Goal: Book appointment/travel/reservation

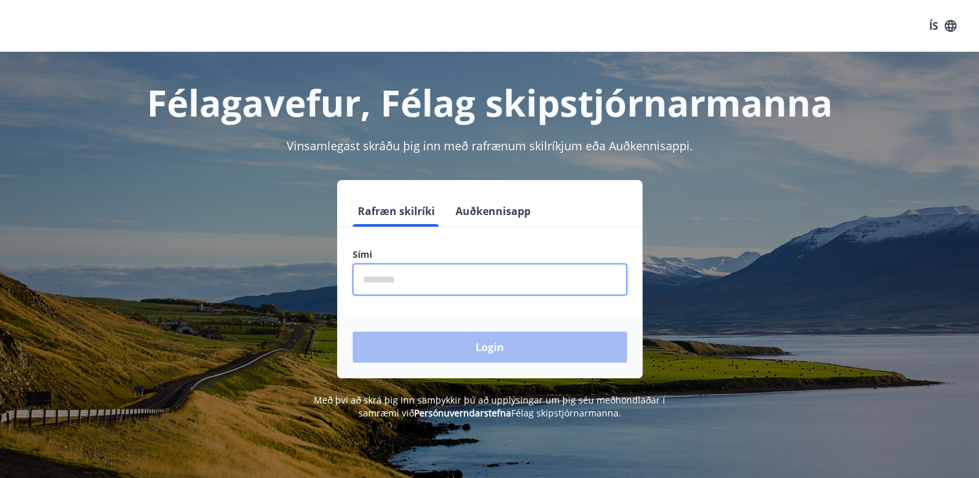
click at [450, 289] on input "phone" at bounding box center [490, 279] width 274 height 32
type input "********"
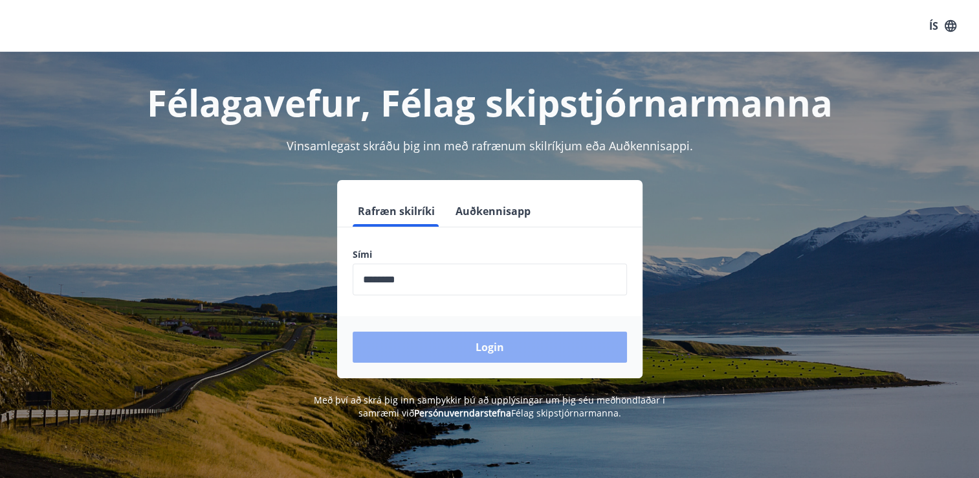
click at [484, 344] on button "Login" at bounding box center [490, 346] width 274 height 31
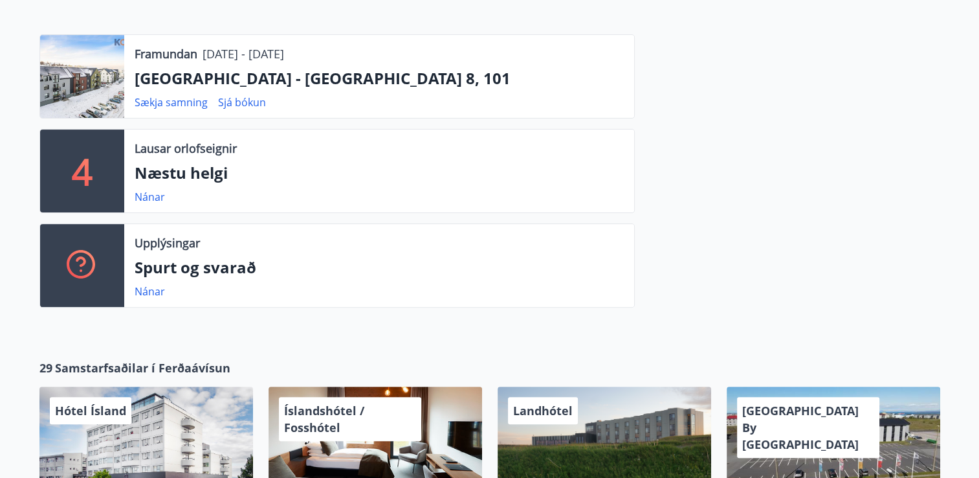
scroll to position [322, 0]
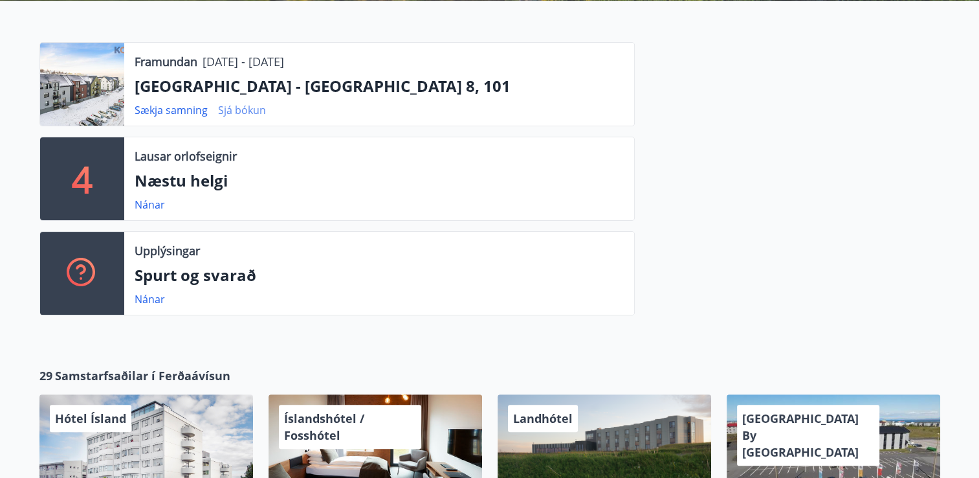
click at [249, 112] on link "Sjá bókun" at bounding box center [242, 110] width 48 height 14
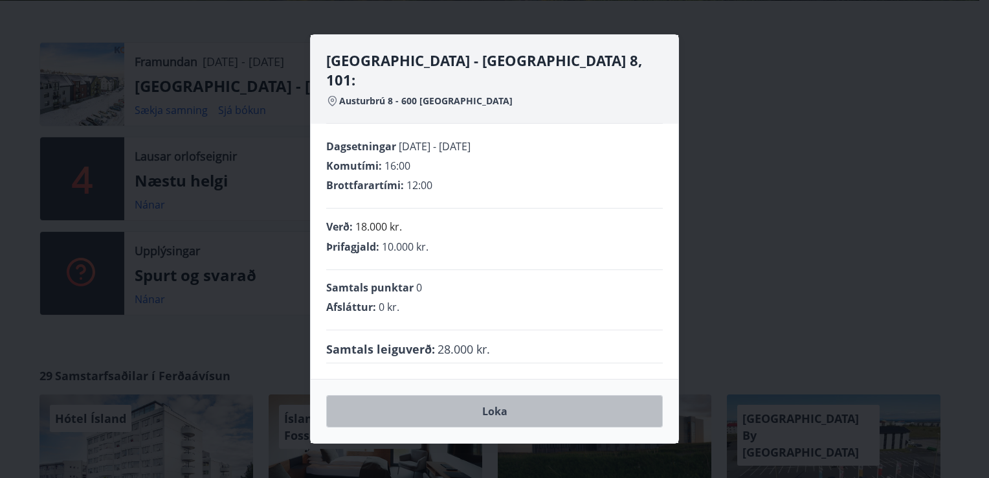
click at [487, 403] on button "Loka" at bounding box center [494, 411] width 337 height 32
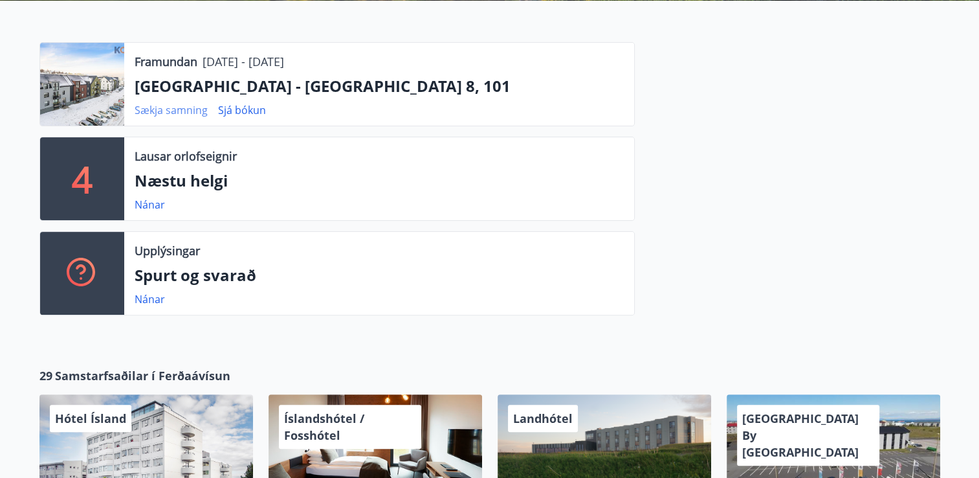
click at [159, 111] on link "Sækja samning" at bounding box center [171, 110] width 73 height 14
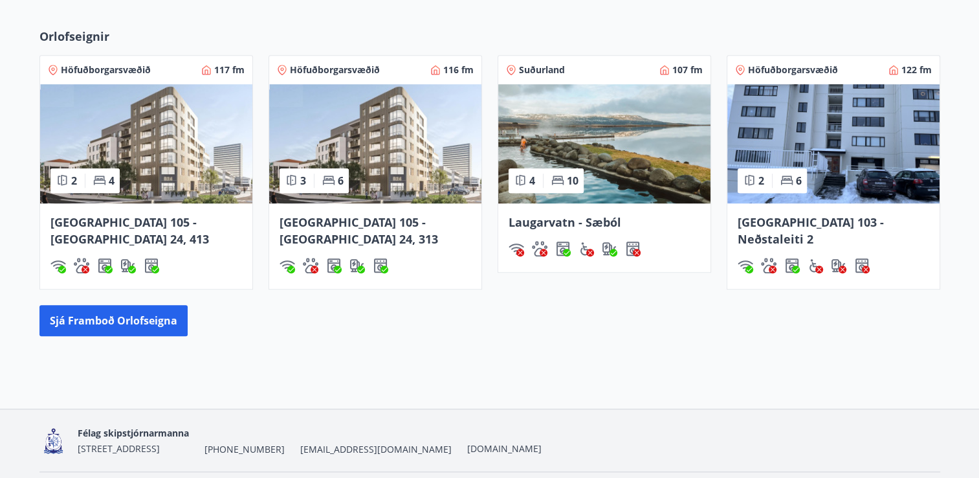
scroll to position [933, 0]
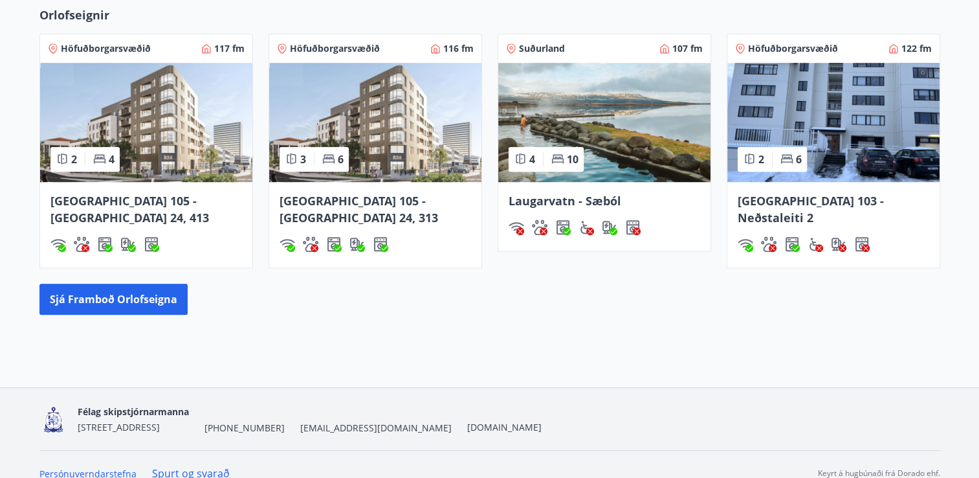
click at [203, 466] on link "Spurt og svarað" at bounding box center [191, 473] width 78 height 14
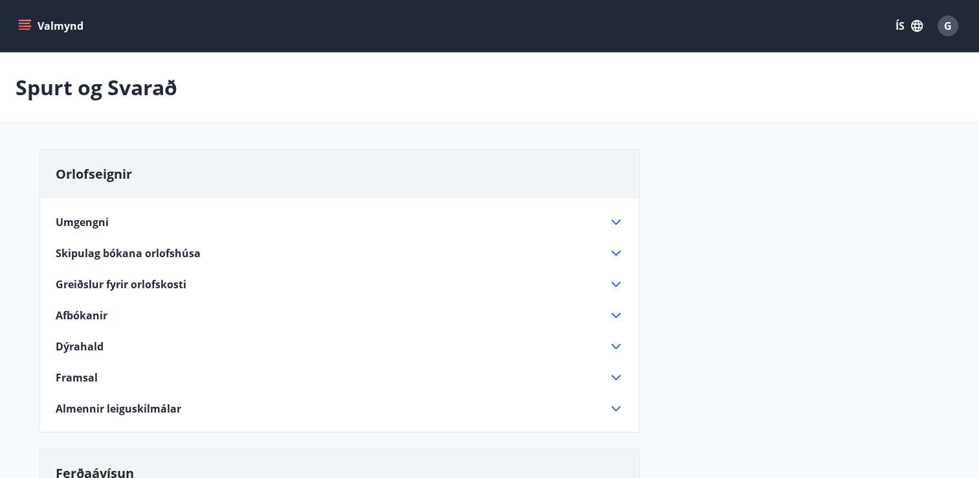
click at [617, 315] on icon at bounding box center [616, 315] width 9 height 5
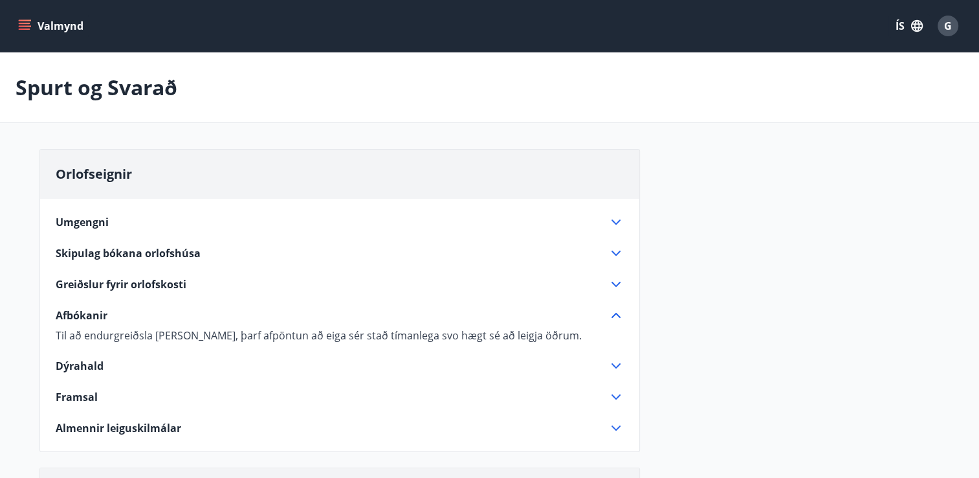
click at [40, 28] on button "Valmynd" at bounding box center [52, 25] width 73 height 23
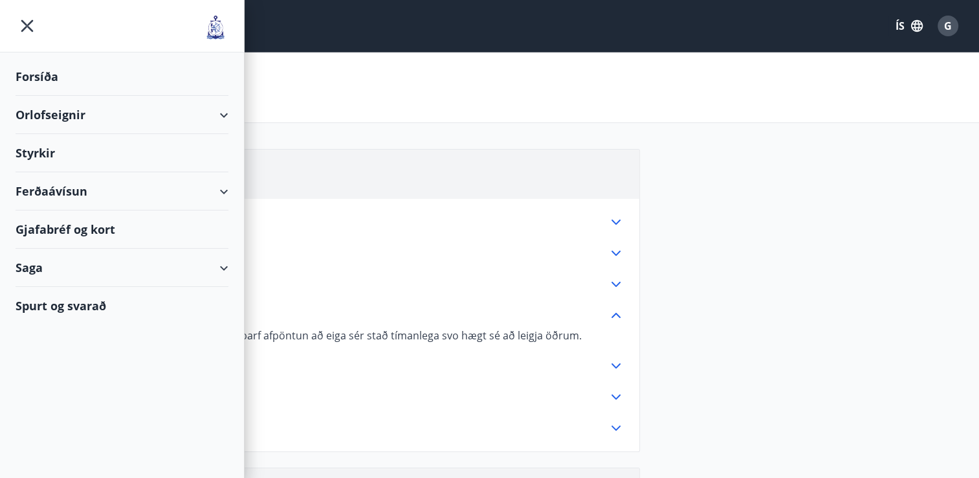
click at [67, 112] on div "Orlofseignir" at bounding box center [122, 115] width 213 height 38
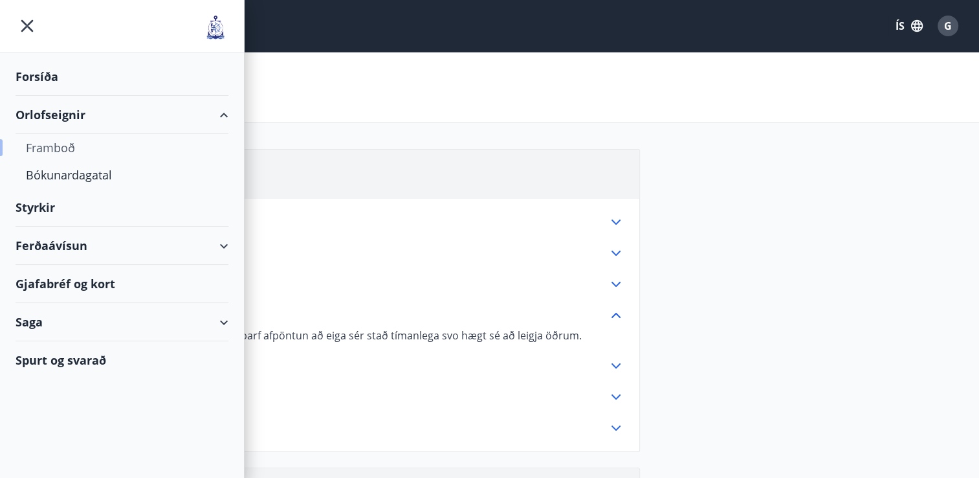
click at [53, 141] on div "Framboð" at bounding box center [122, 147] width 192 height 27
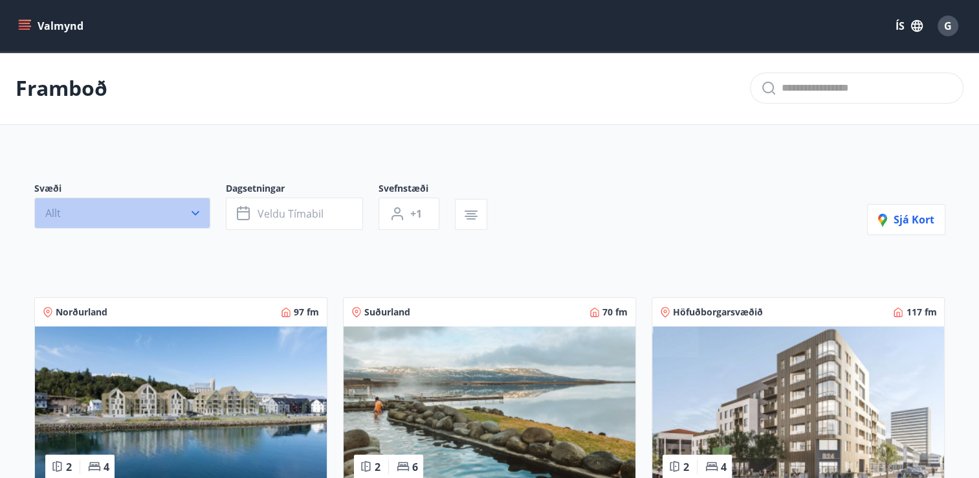
click at [194, 214] on icon "button" at bounding box center [195, 212] width 13 height 13
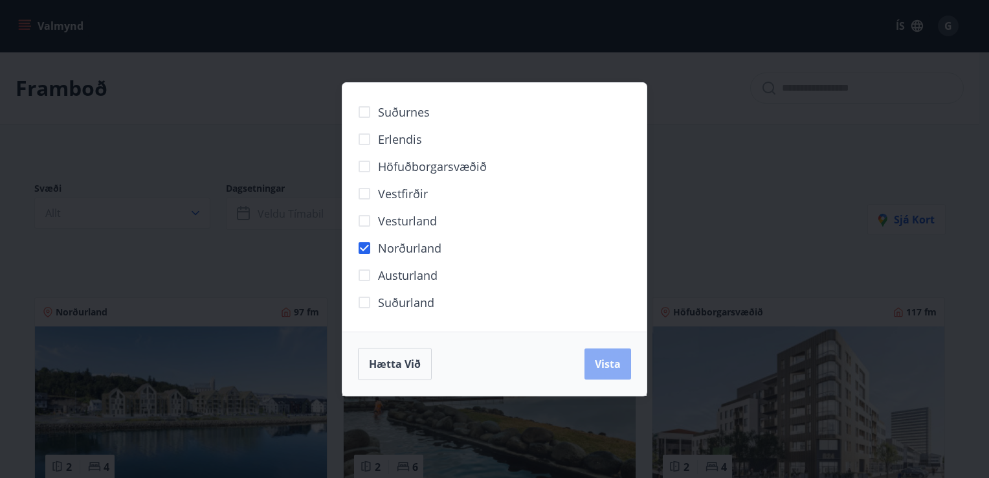
click at [616, 364] on span "Vista" at bounding box center [608, 364] width 26 height 14
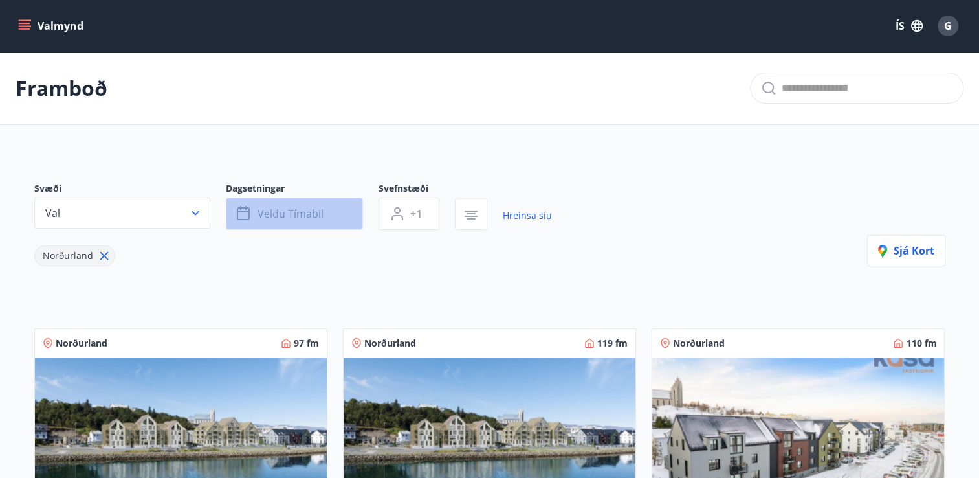
click at [332, 219] on button "Veldu tímabil" at bounding box center [294, 213] width 137 height 32
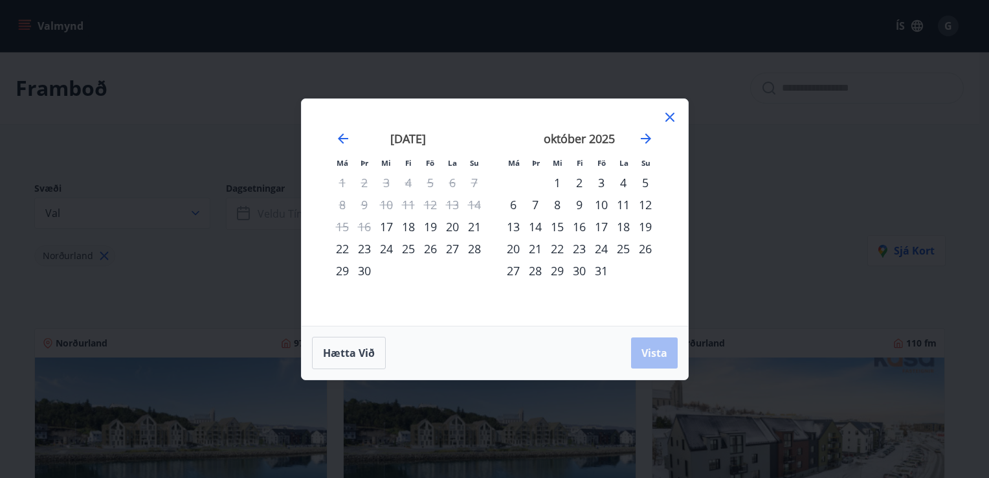
click at [409, 225] on div "18" at bounding box center [408, 227] width 22 height 22
click at [429, 228] on div "19" at bounding box center [430, 227] width 22 height 22
click at [645, 354] on span "Vista" at bounding box center [654, 353] width 26 height 14
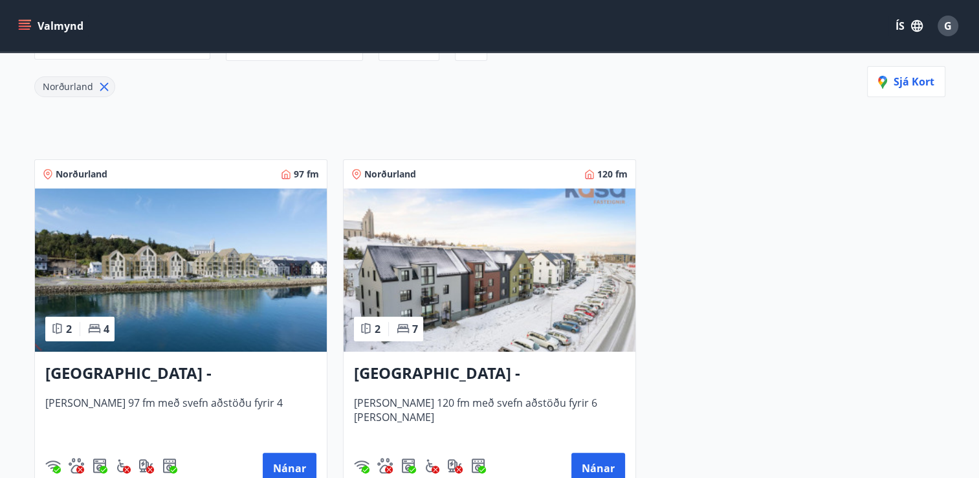
scroll to position [177, 0]
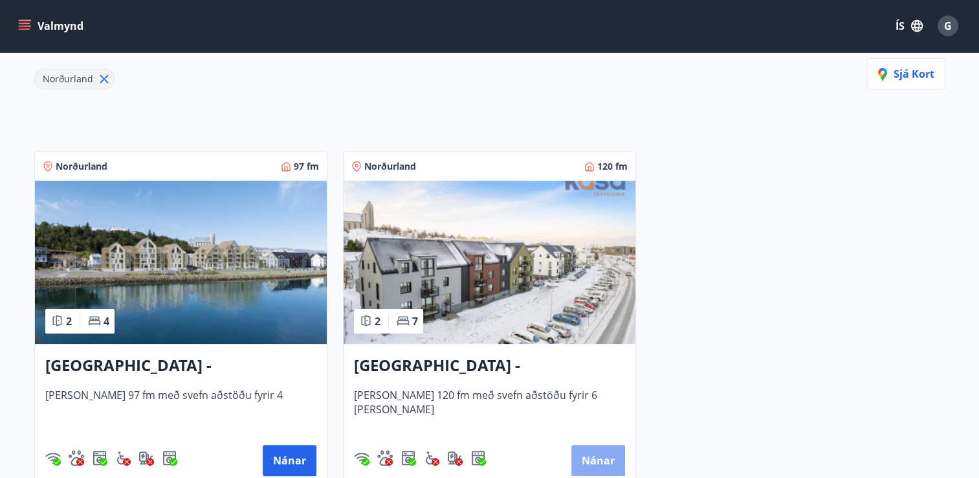
click at [594, 452] on button "Nánar" at bounding box center [598, 460] width 54 height 31
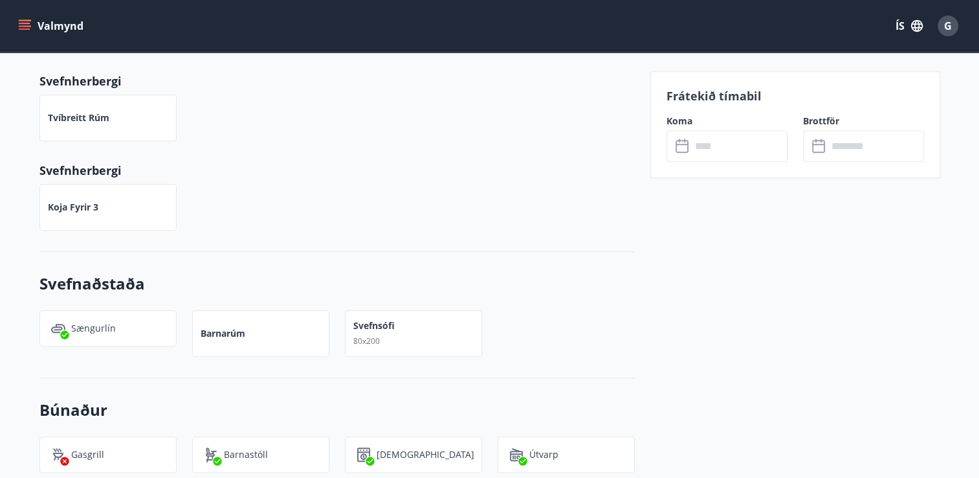
scroll to position [507, 0]
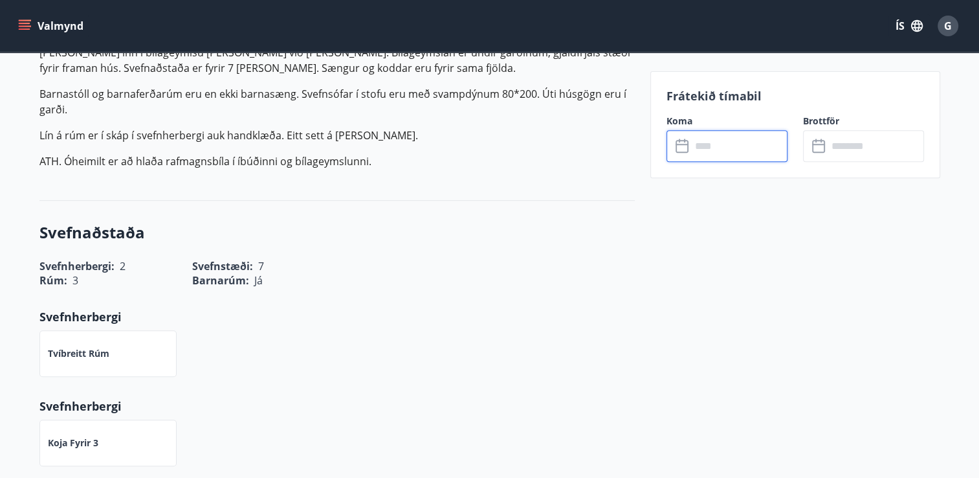
click at [742, 149] on input "text" at bounding box center [739, 146] width 96 height 32
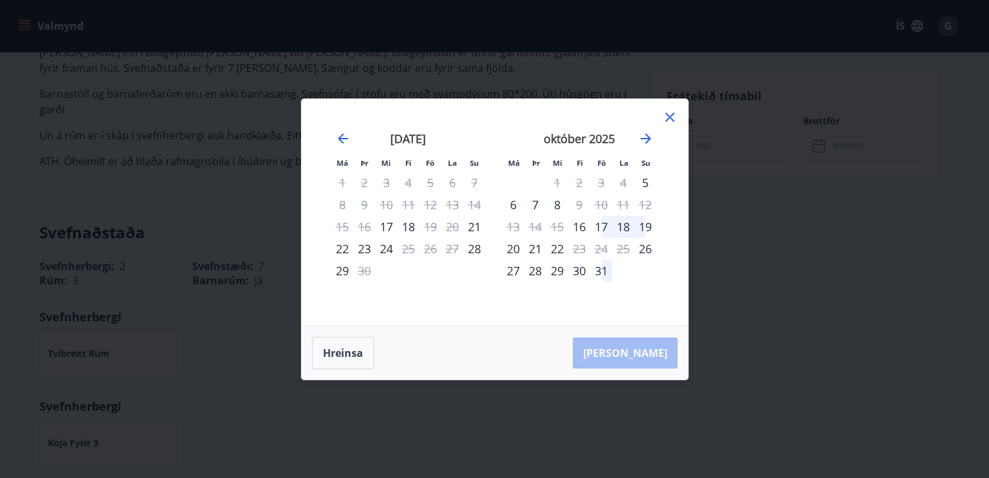
click at [410, 229] on div "18" at bounding box center [408, 227] width 22 height 22
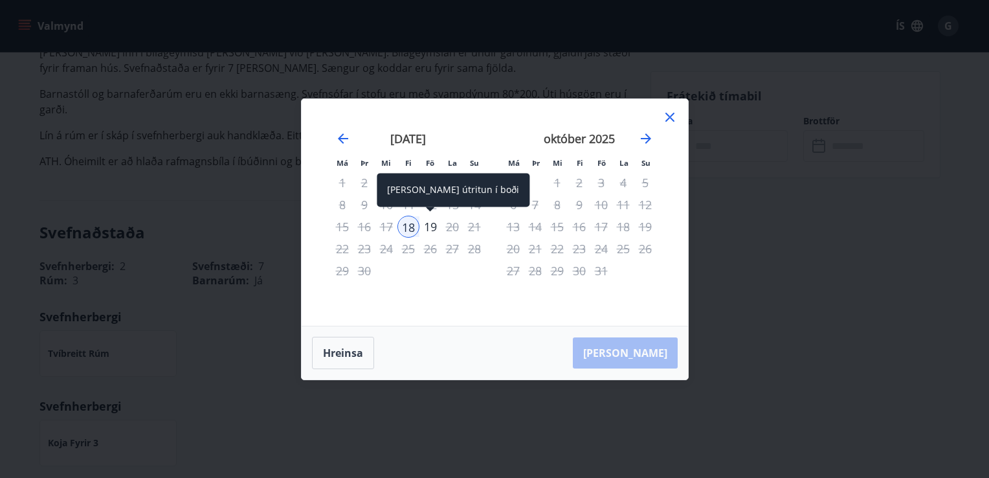
click at [430, 228] on div "19" at bounding box center [430, 227] width 22 height 22
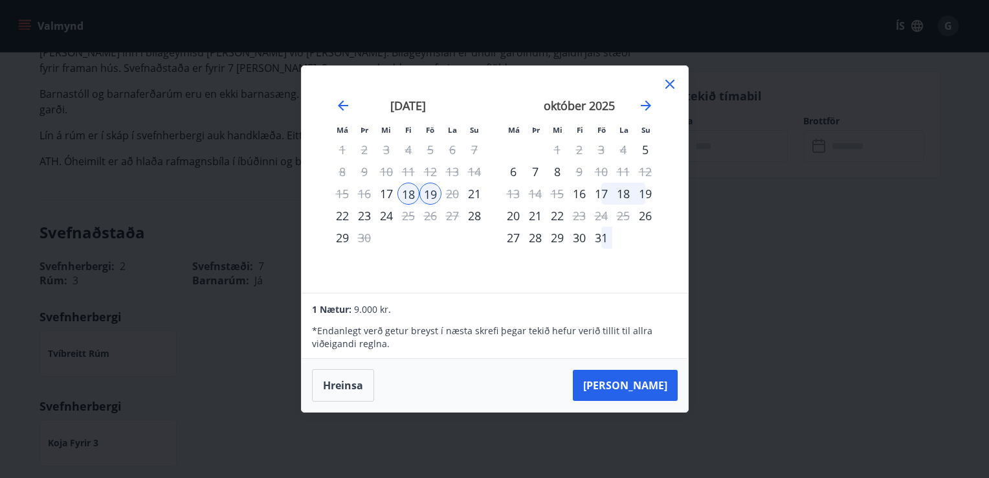
click at [669, 85] on icon at bounding box center [669, 84] width 9 height 9
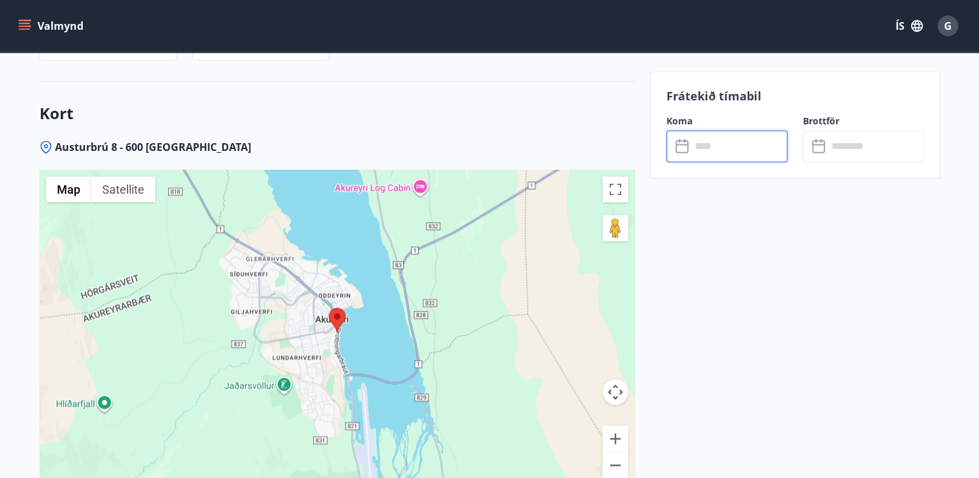
scroll to position [2037, 0]
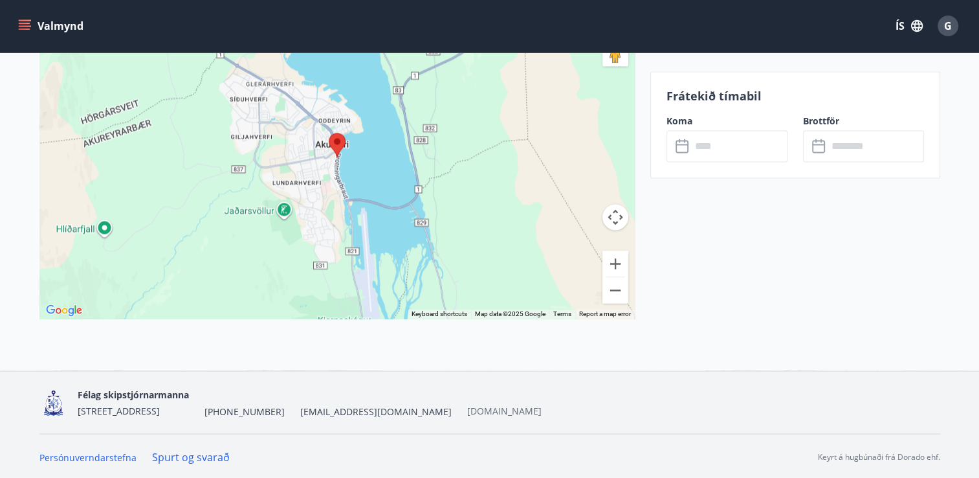
click at [497, 410] on link "[DOMAIN_NAME]" at bounding box center [504, 410] width 74 height 12
